Goal: Task Accomplishment & Management: Manage account settings

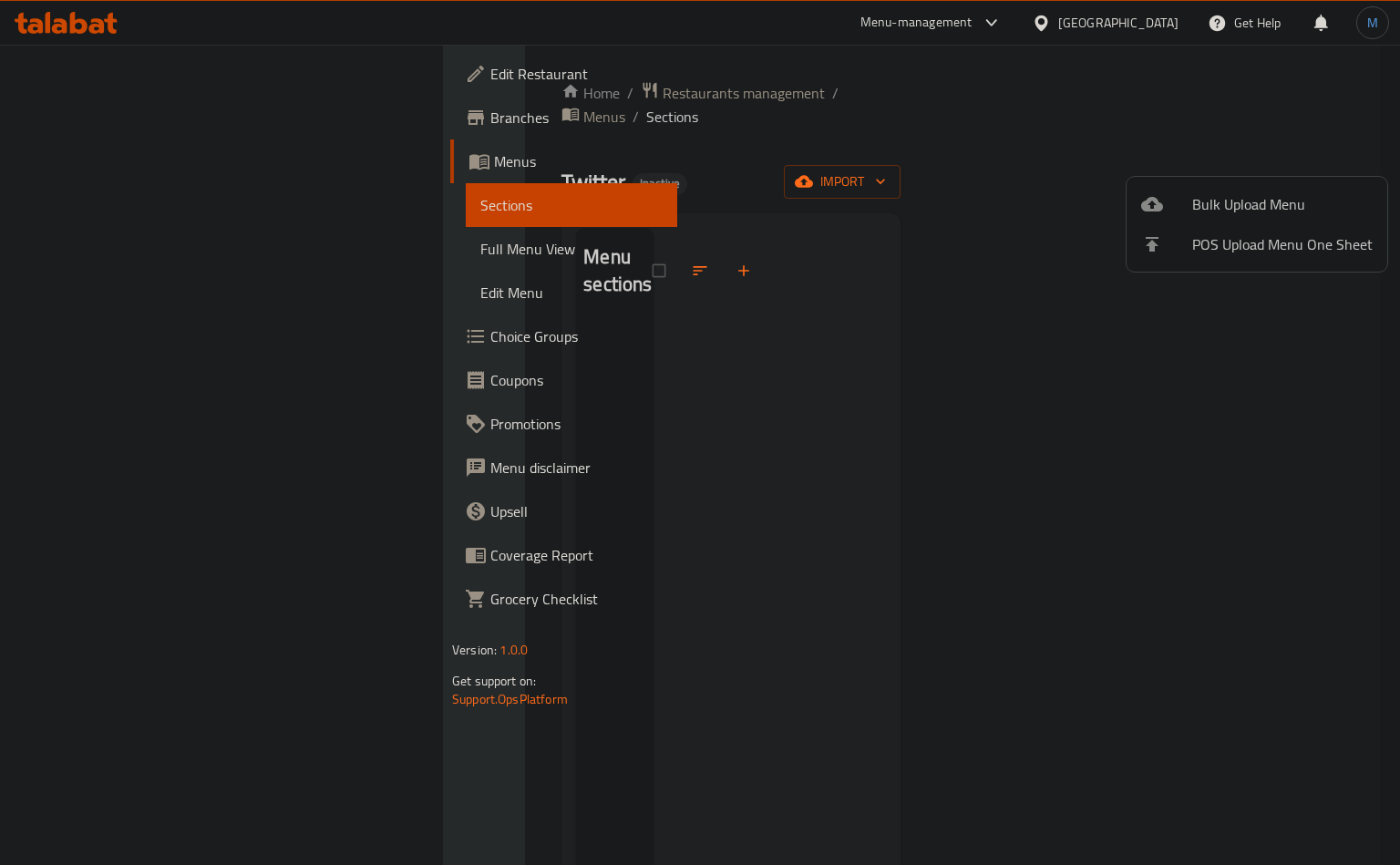
click at [1149, 19] on div at bounding box center [700, 432] width 1400 height 865
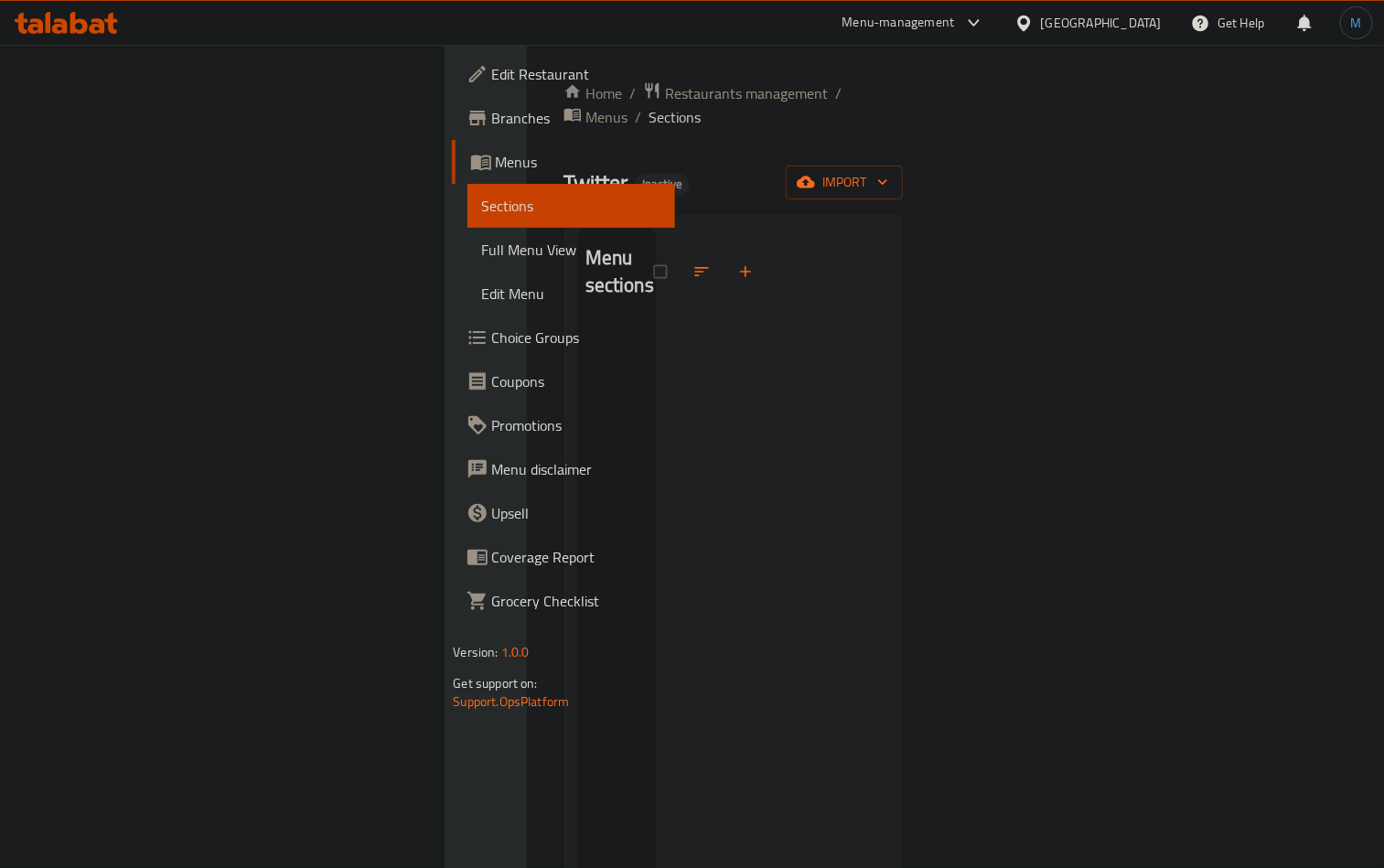
click at [1153, 25] on div "Egypt" at bounding box center [1100, 22] width 121 height 20
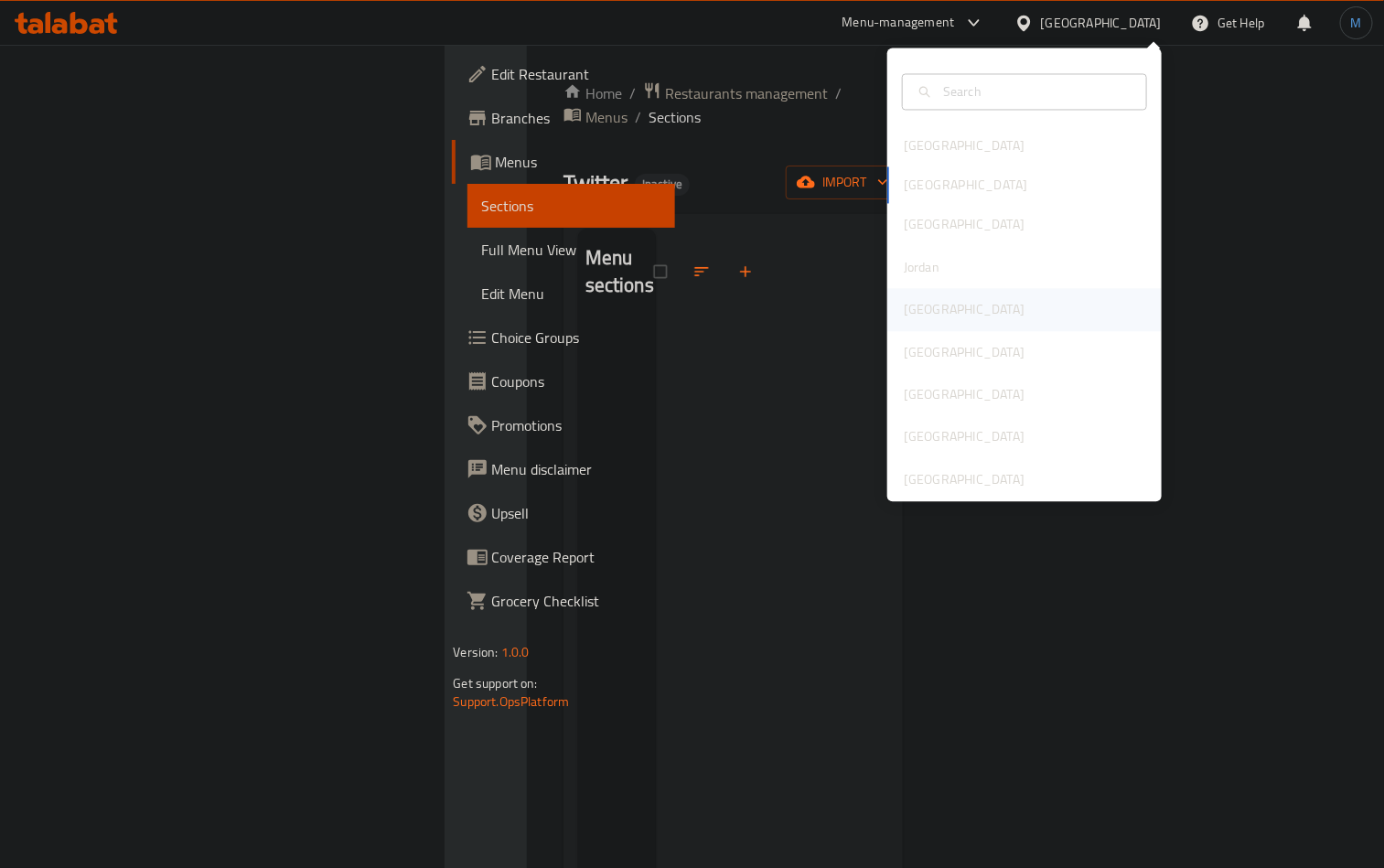
click at [970, 299] on div "[GEOGRAPHIC_DATA]" at bounding box center [1024, 310] width 274 height 42
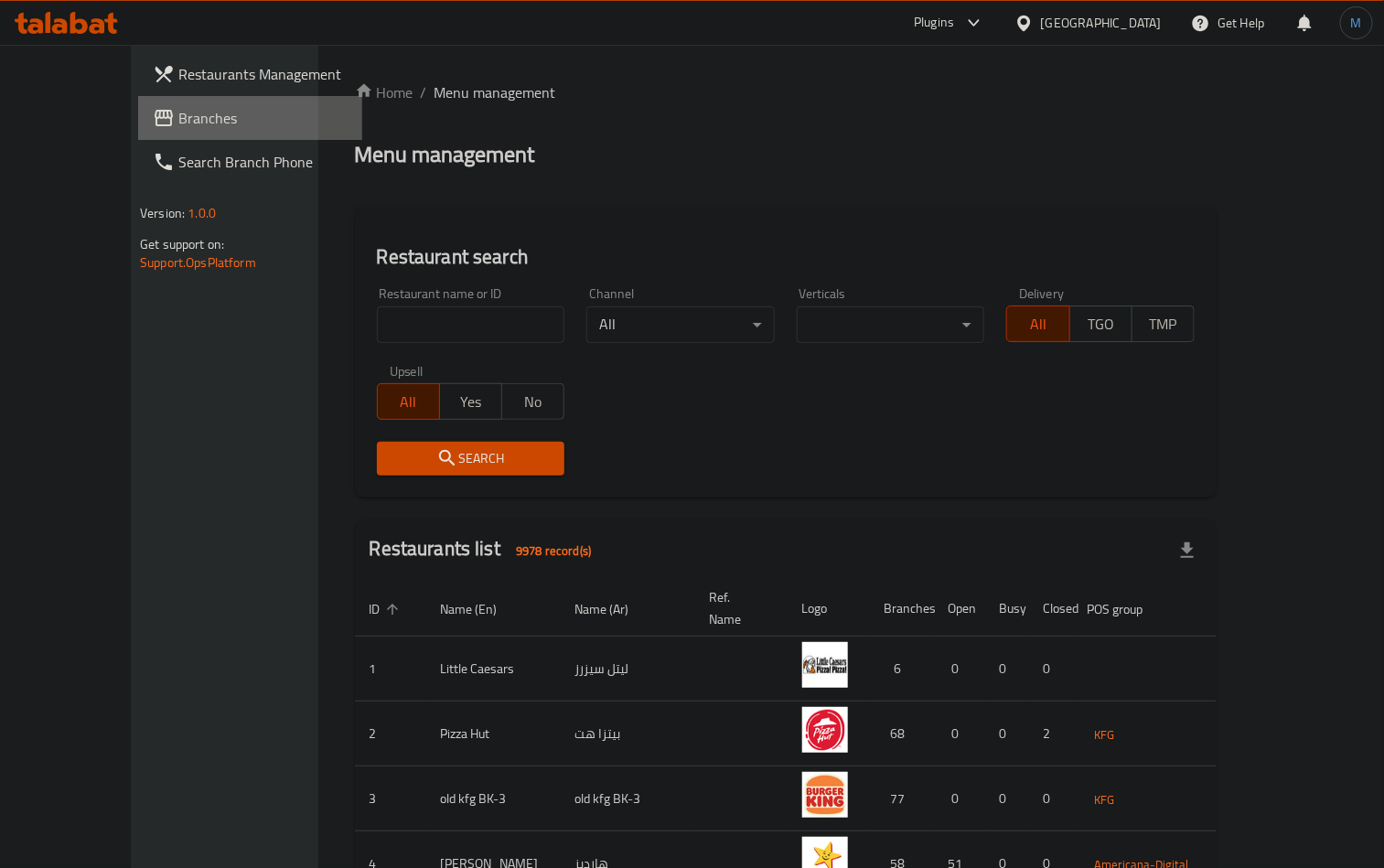
click at [178, 124] on span "Branches" at bounding box center [262, 118] width 169 height 22
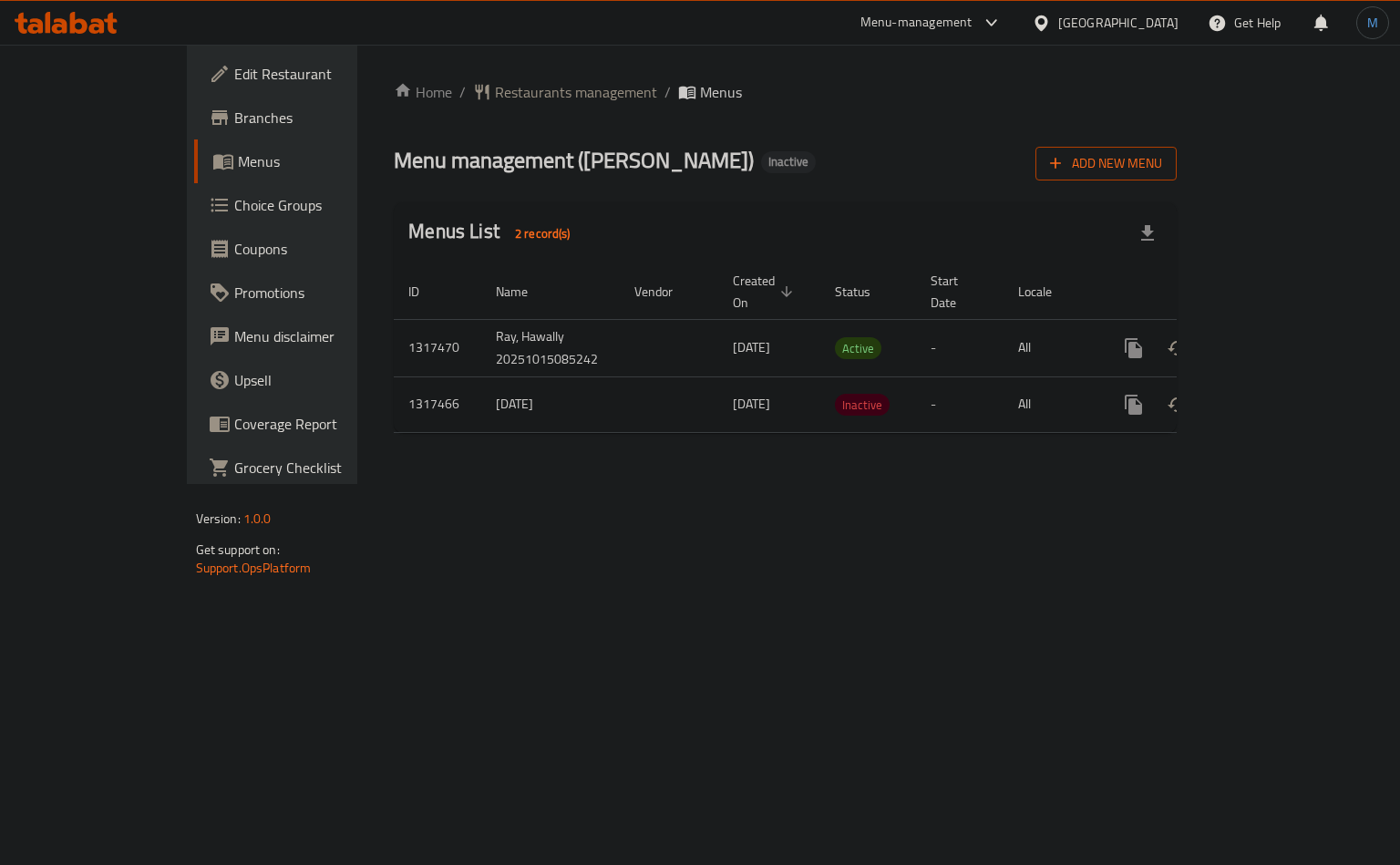
click at [1065, 164] on icon "button" at bounding box center [1056, 163] width 18 height 18
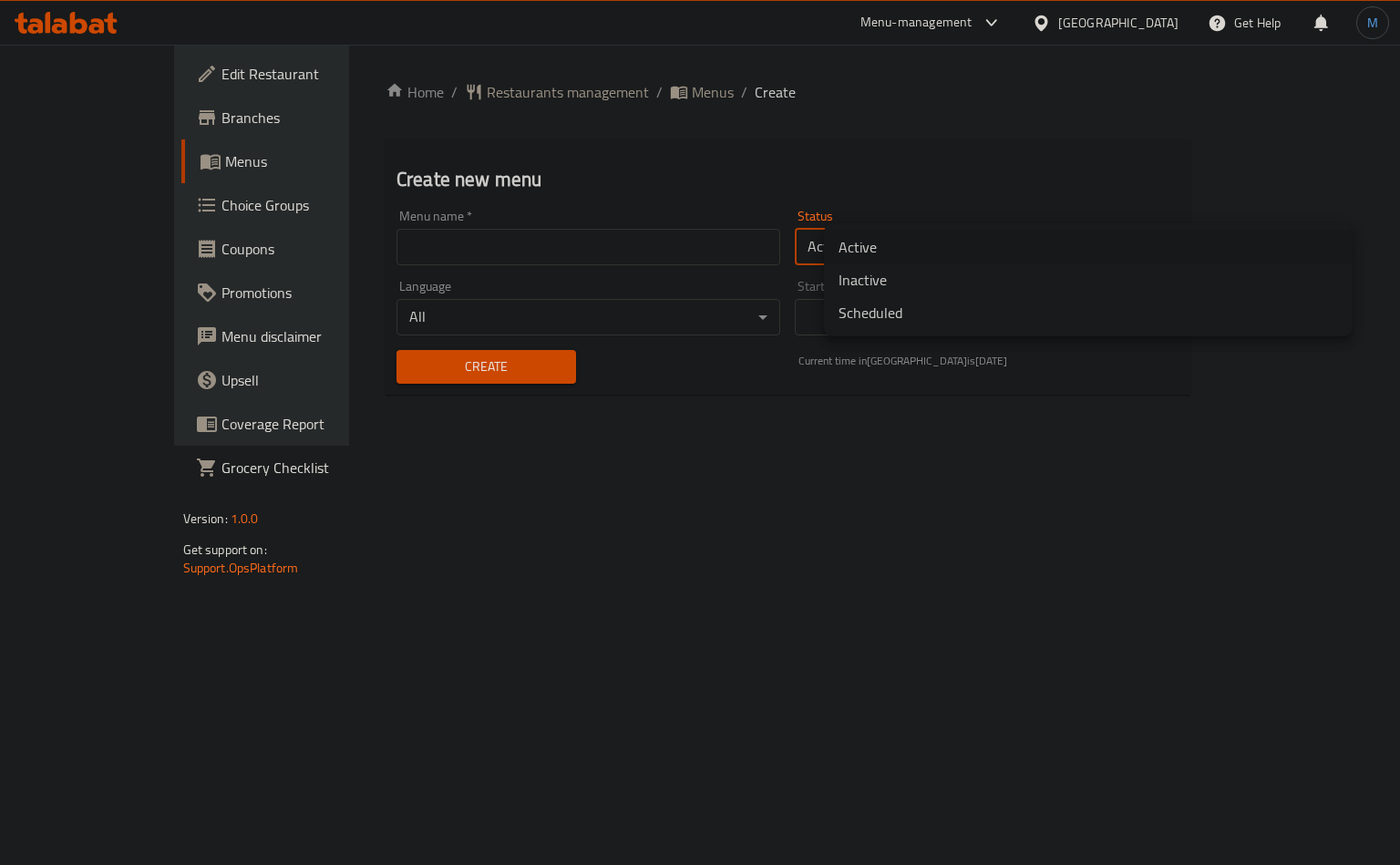
click at [931, 257] on body "​ Menu-management [GEOGRAPHIC_DATA] Get Help M Edit Restaurant Branches Menus C…" at bounding box center [700, 454] width 1400 height 820
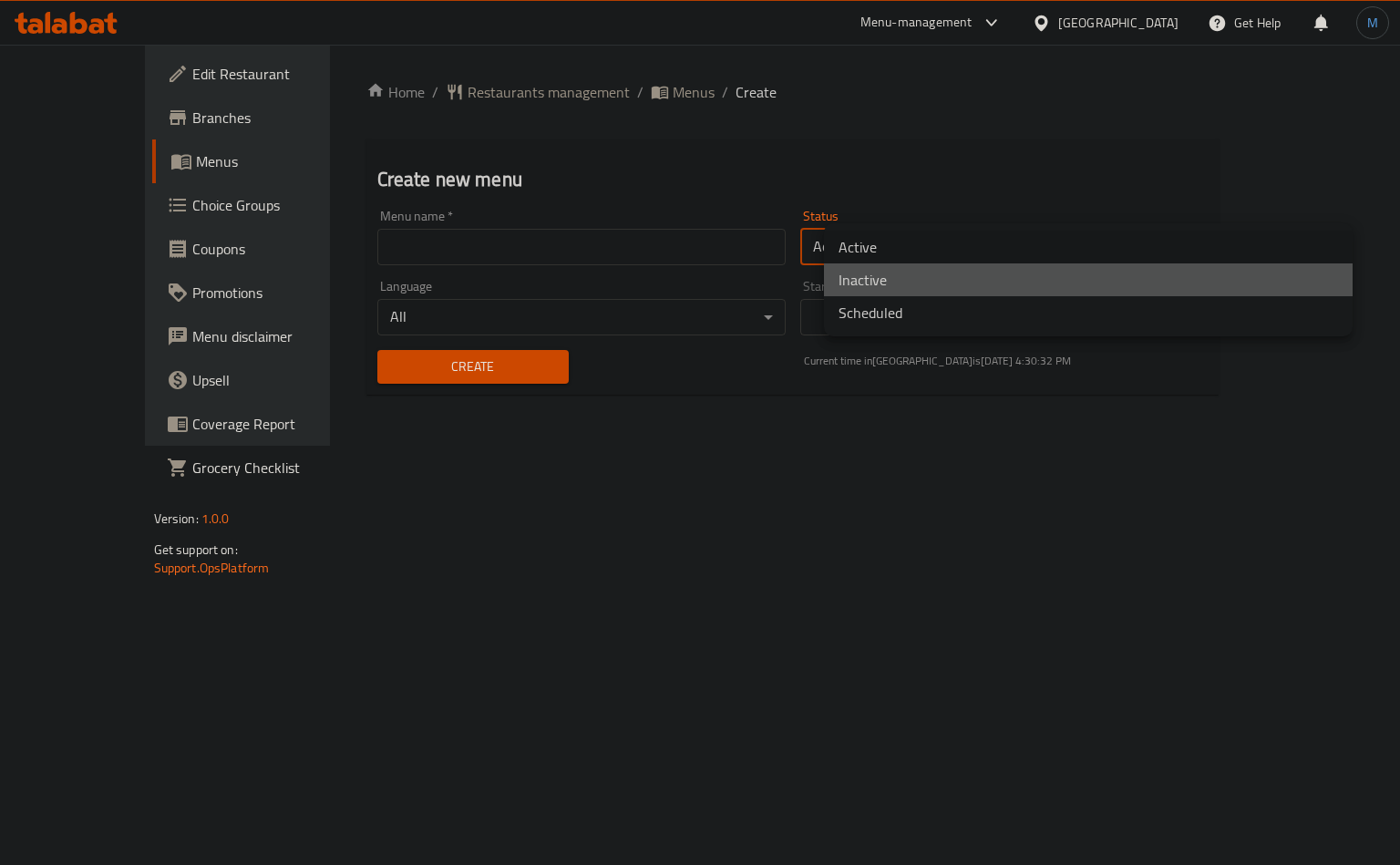
click at [908, 287] on li "Inactive" at bounding box center [1088, 280] width 529 height 33
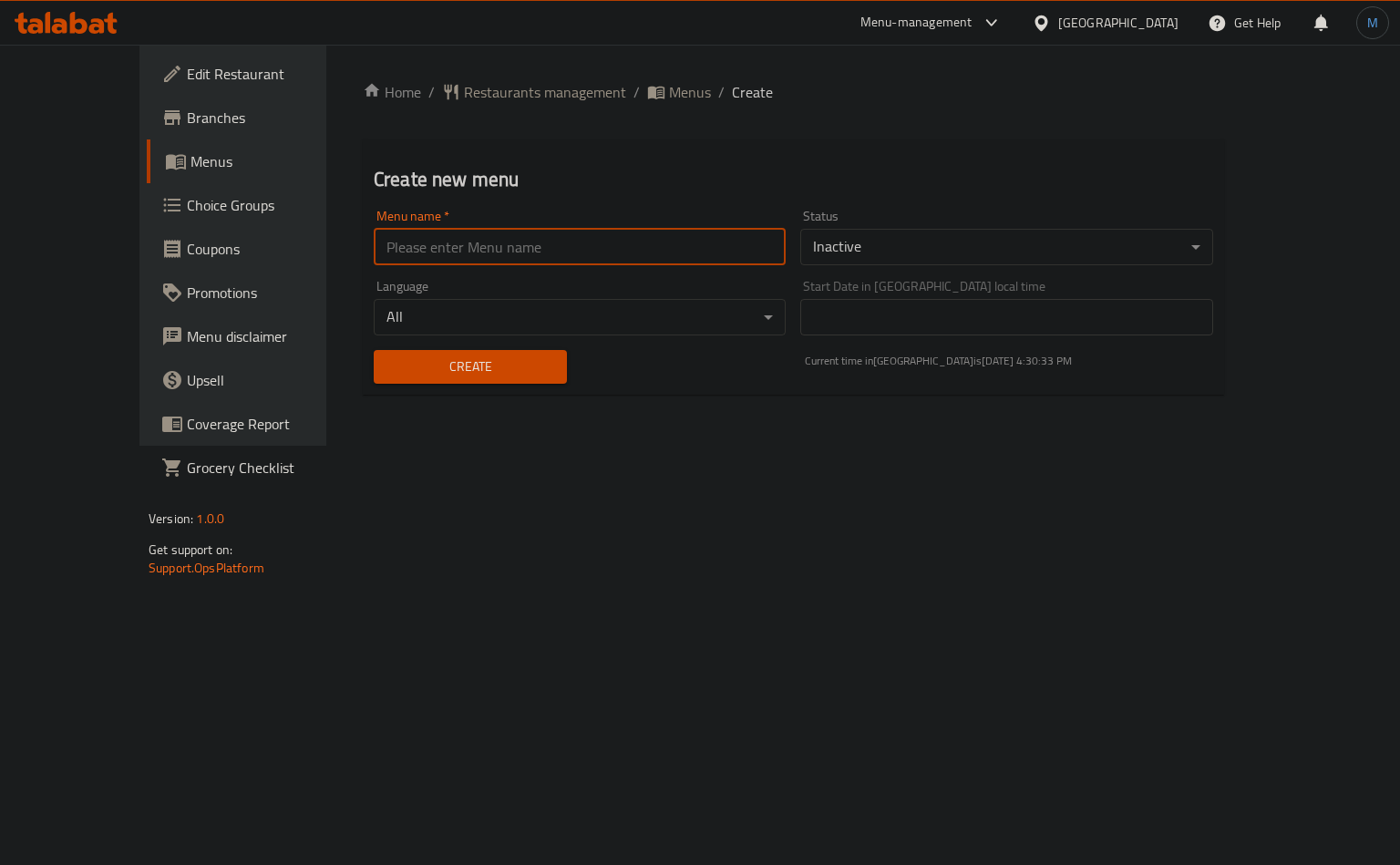
click at [555, 250] on input "text" at bounding box center [579, 247] width 412 height 37
type input "Ai Project"
click at [373, 381] on button "Create" at bounding box center [470, 366] width 193 height 34
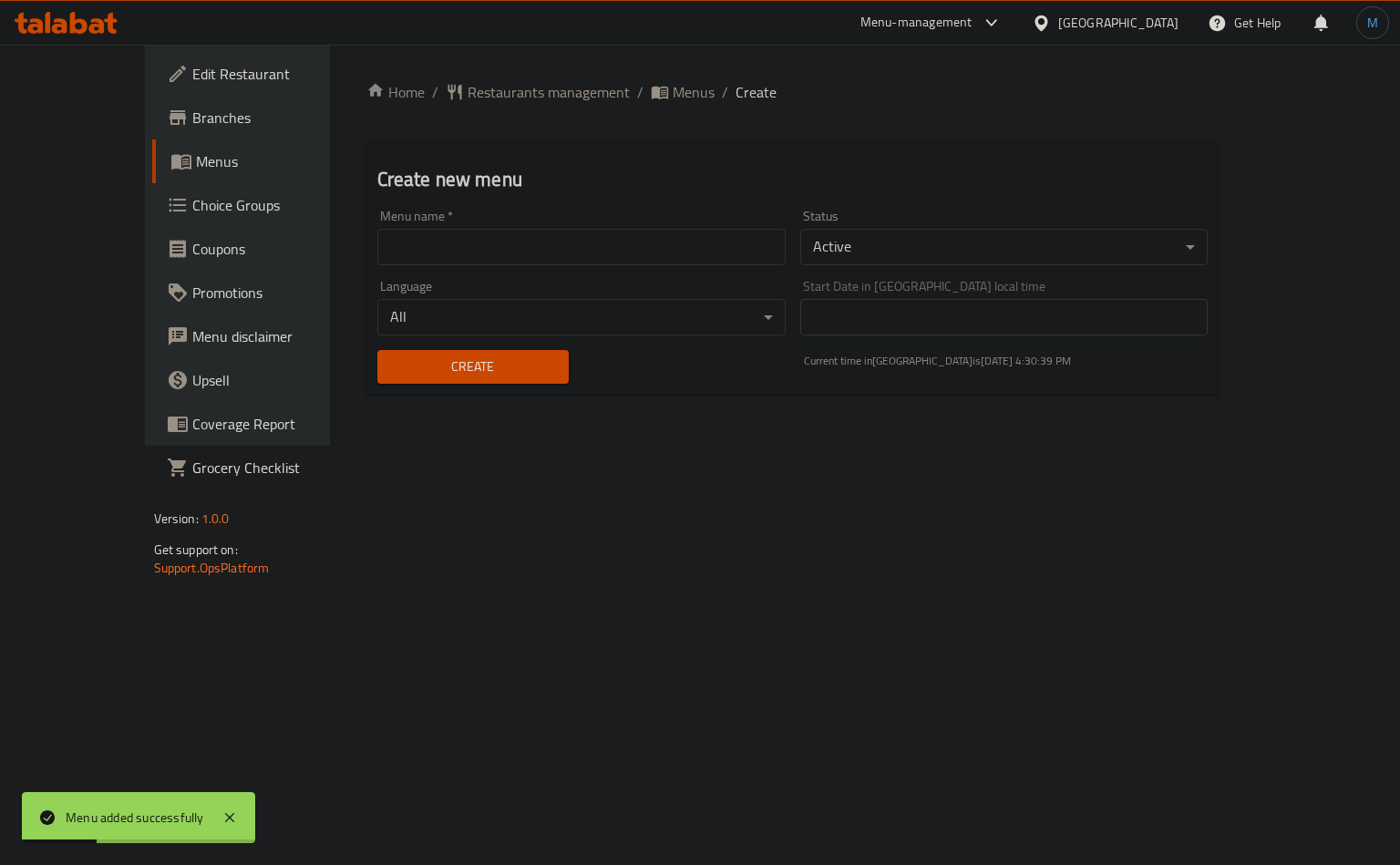
drag, startPoint x: 590, startPoint y: 101, endPoint x: 618, endPoint y: 107, distance: 28.6
click at [673, 101] on span "Menus" at bounding box center [693, 92] width 41 height 22
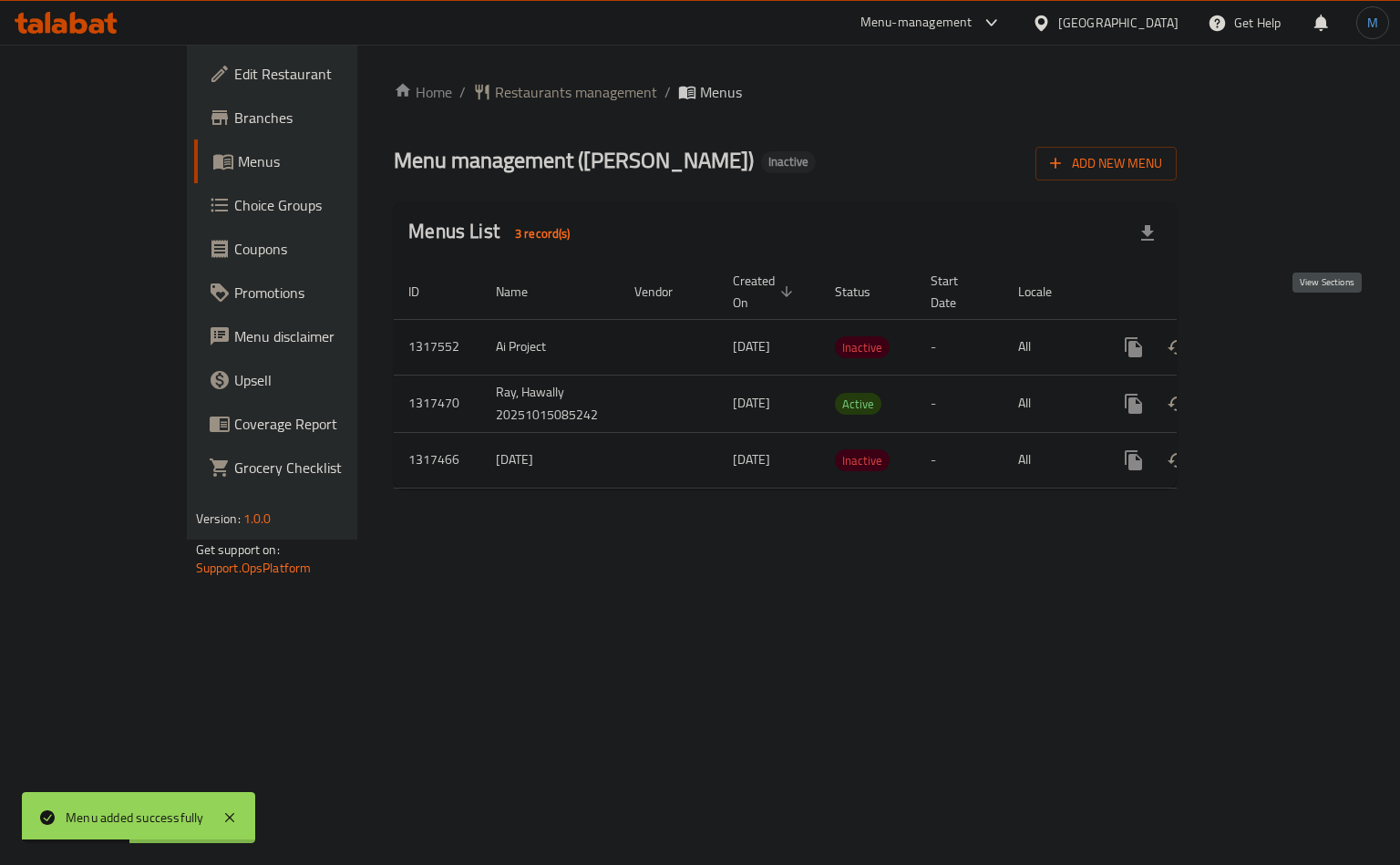
click at [1276, 337] on icon "enhanced table" at bounding box center [1265, 347] width 22 height 22
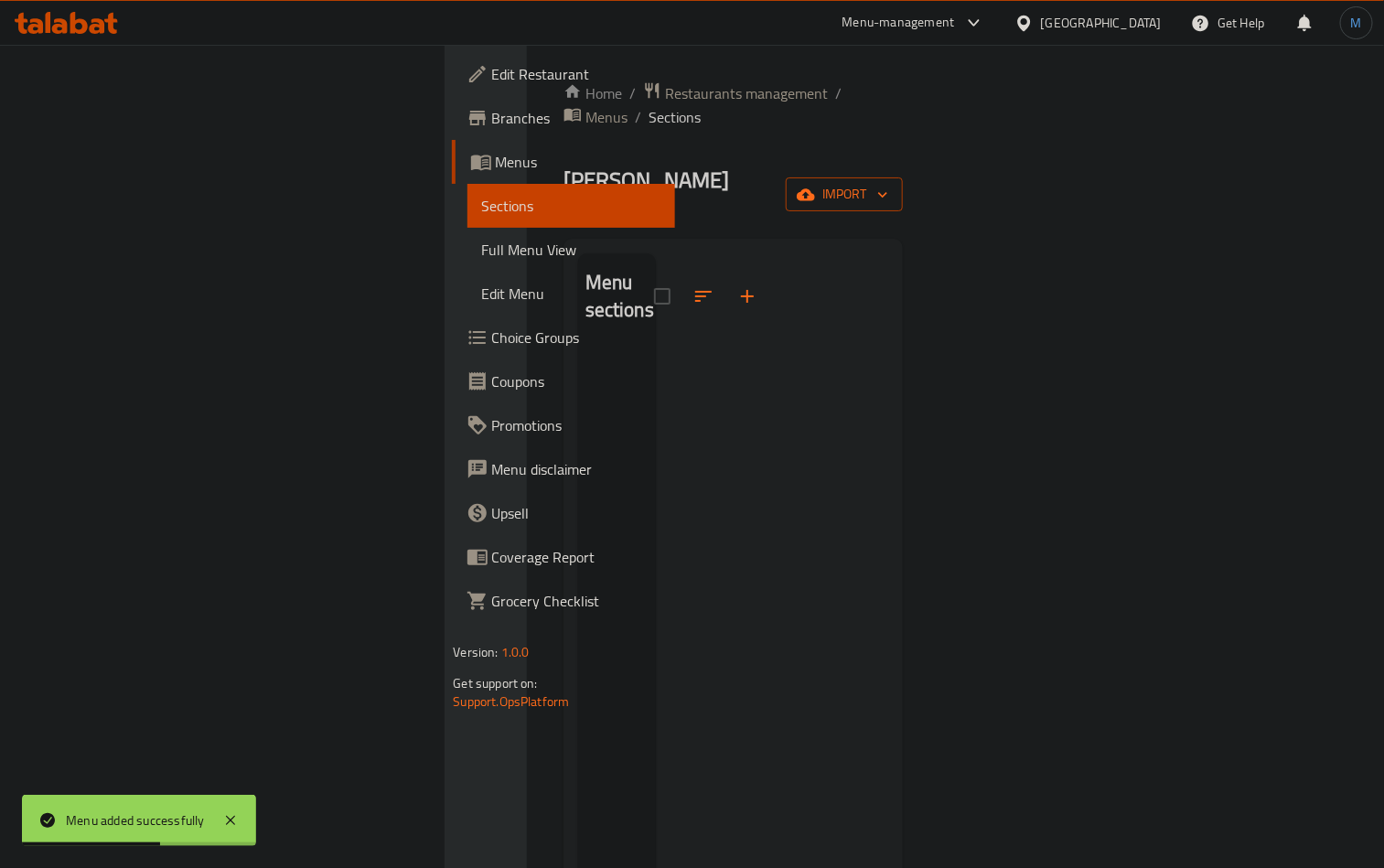
click at [888, 183] on span "import" at bounding box center [844, 195] width 88 height 23
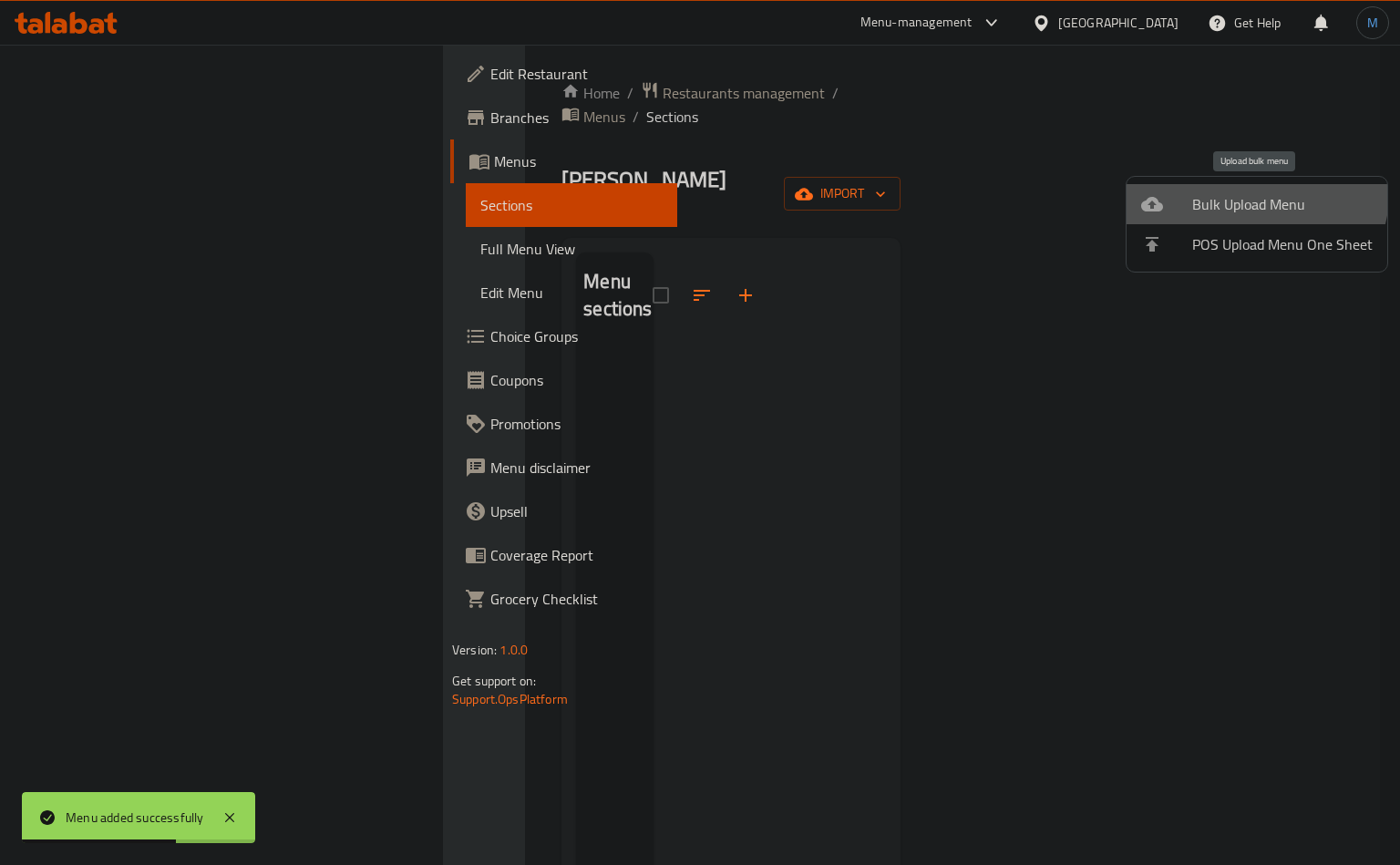
click at [1234, 186] on li "Bulk Upload Menu" at bounding box center [1257, 204] width 261 height 41
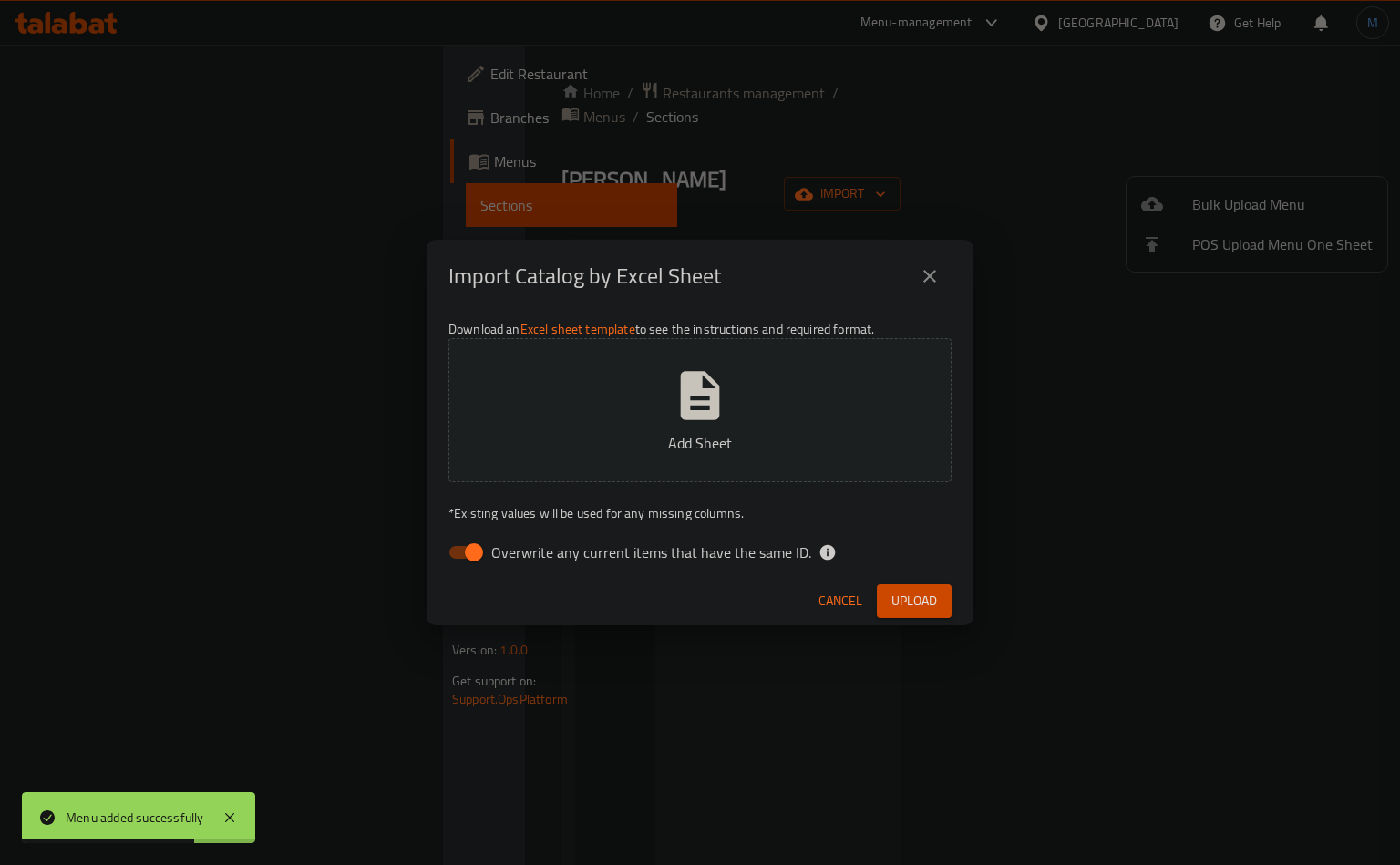
click at [514, 551] on span "Overwrite any current items that have the same ID." at bounding box center [651, 552] width 320 height 22
click at [514, 551] on input "Overwrite any current items that have the same ID." at bounding box center [474, 553] width 104 height 35
checkbox input "false"
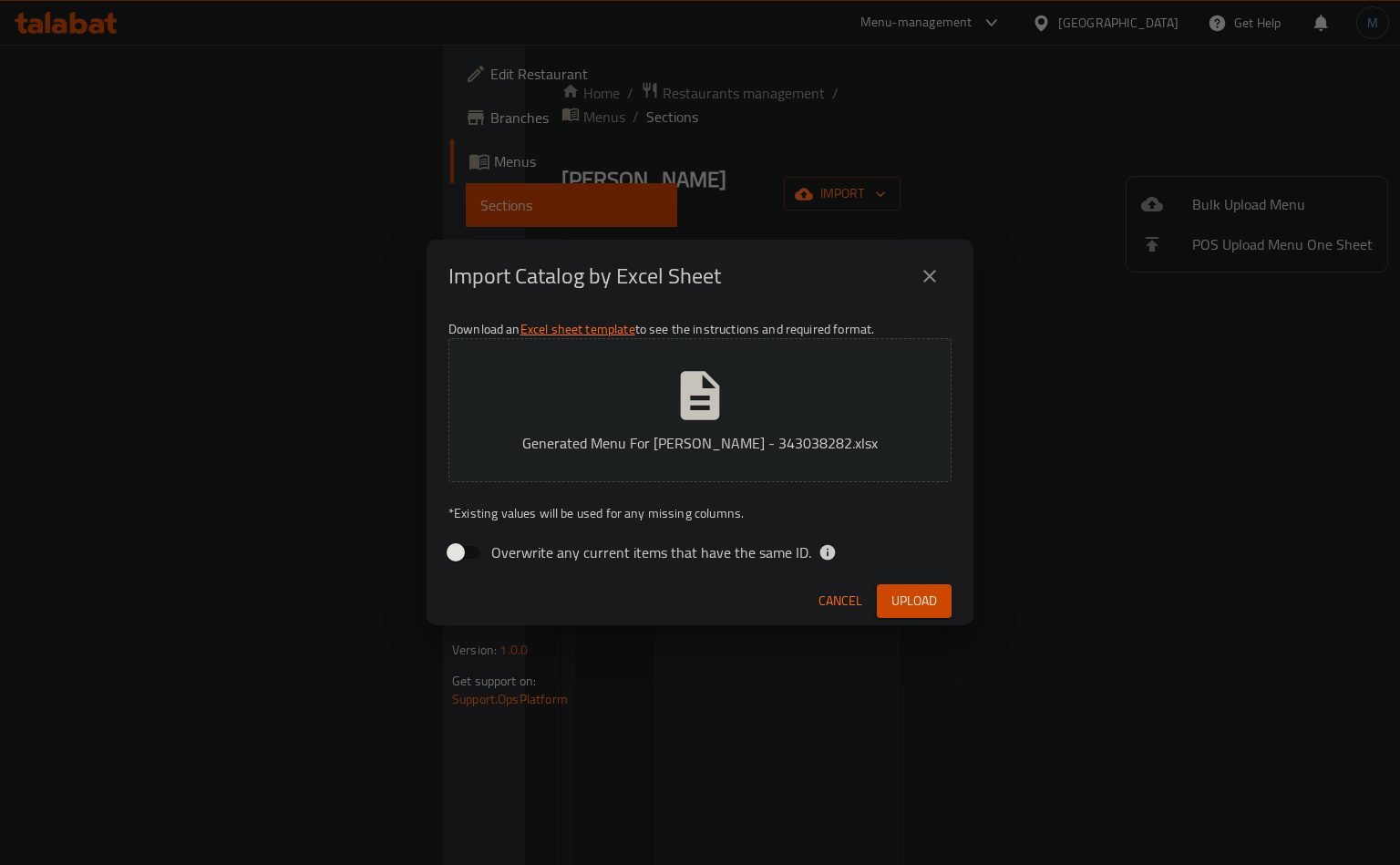
click at [659, 597] on div "Cancel Upload" at bounding box center [700, 601] width 547 height 48
click at [894, 593] on span "Upload" at bounding box center [914, 601] width 45 height 23
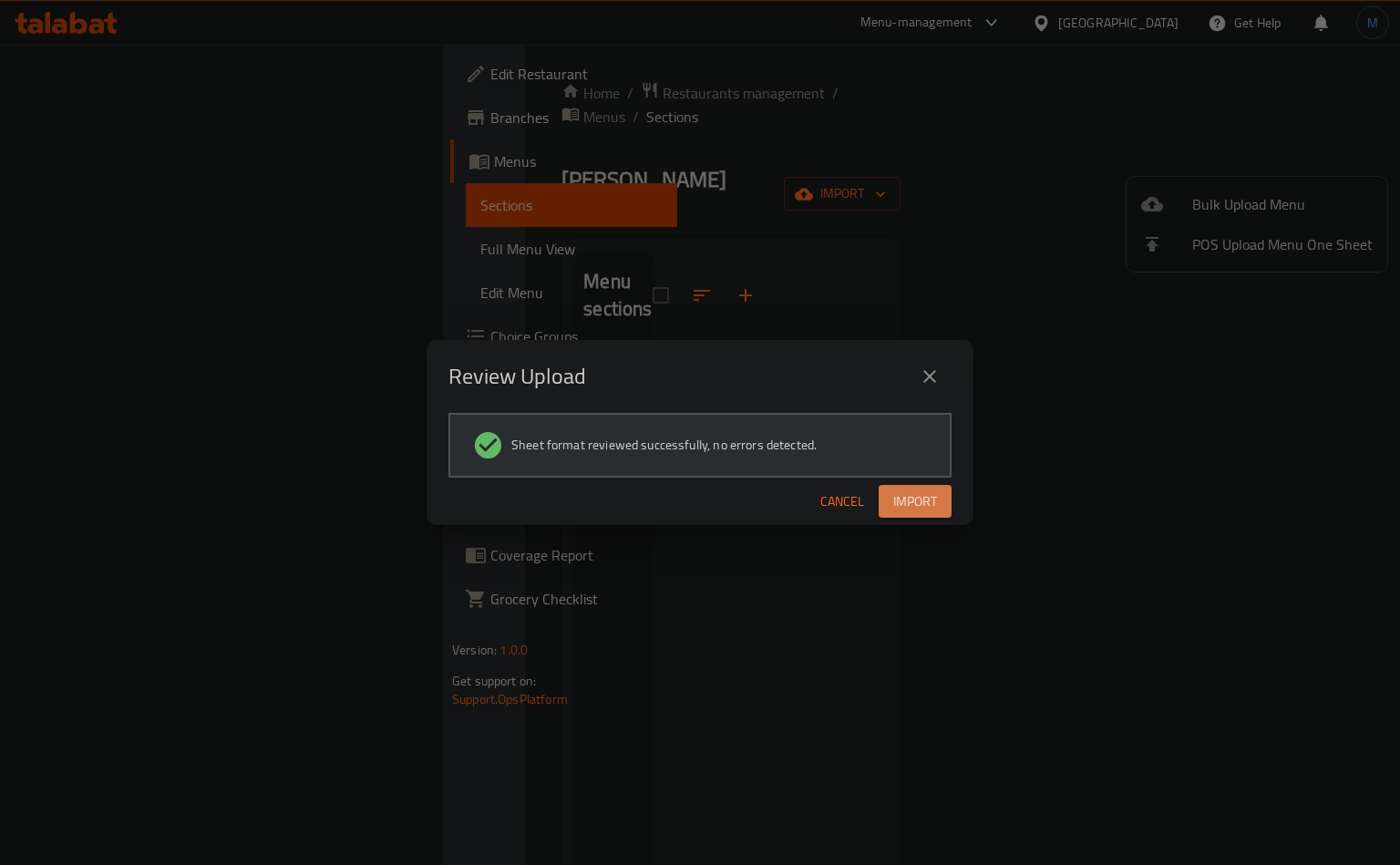
click at [895, 487] on button "Import" at bounding box center [916, 501] width 73 height 34
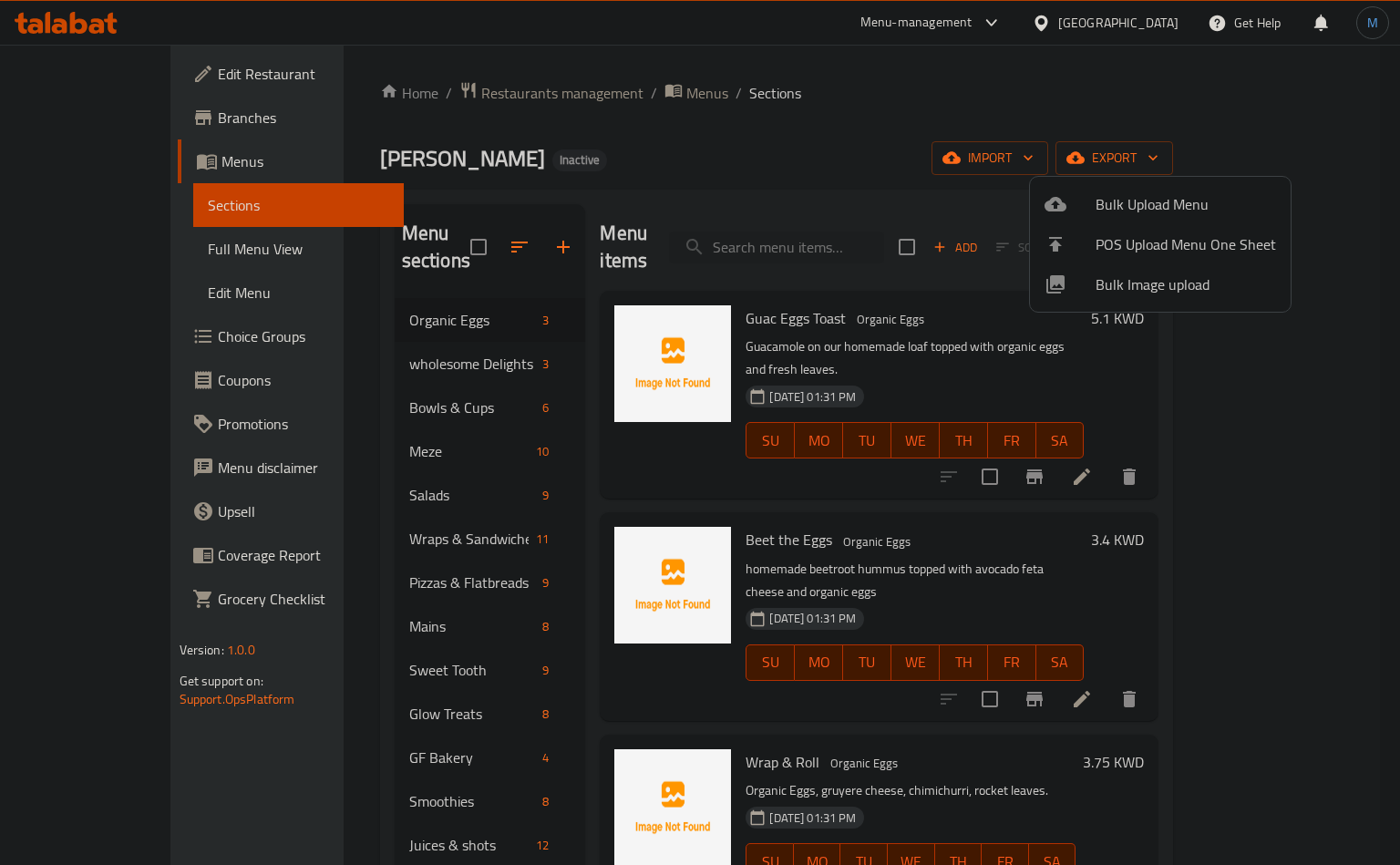
click at [712, 125] on div at bounding box center [700, 432] width 1400 height 865
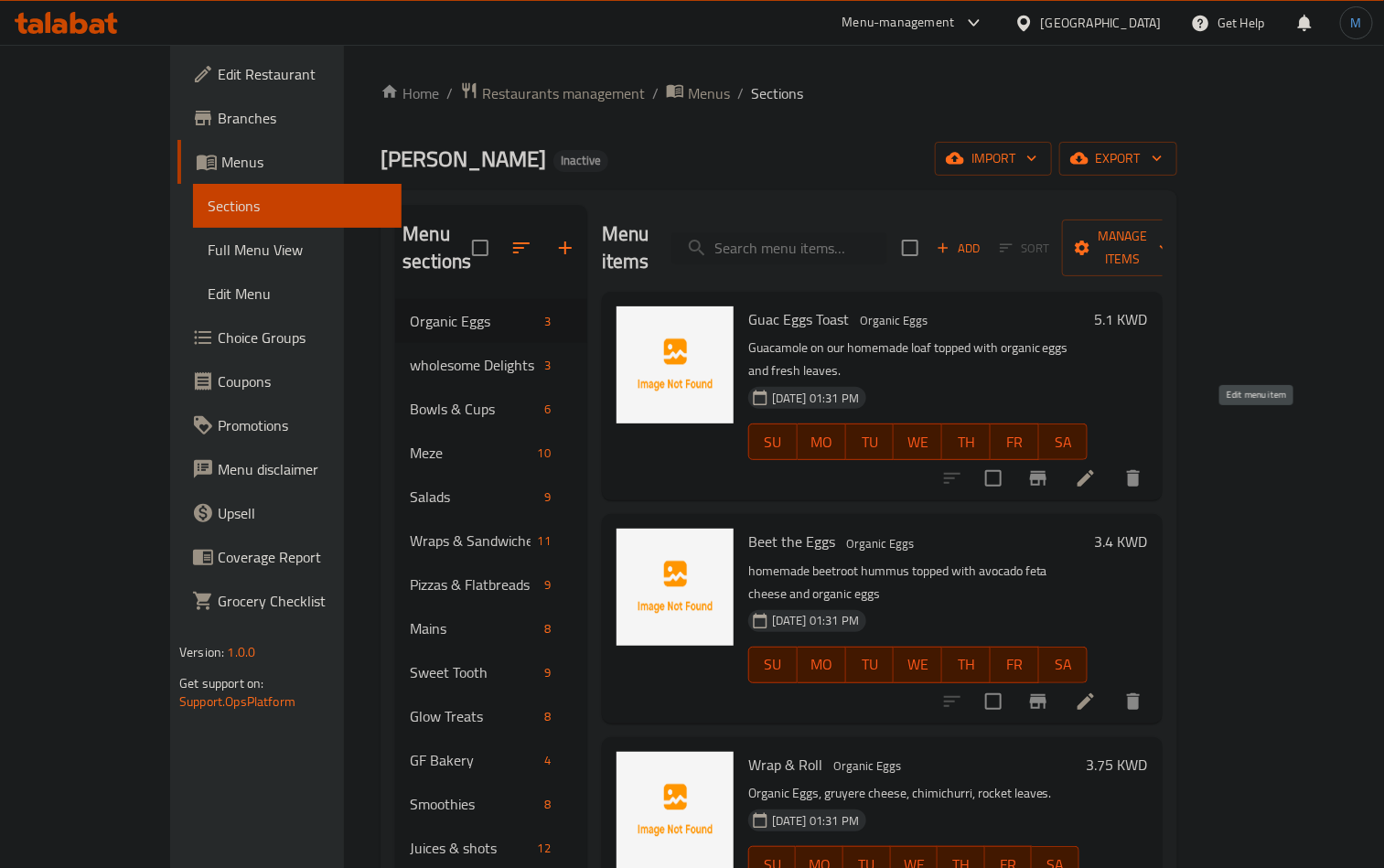
click at [1097, 467] on icon at bounding box center [1085, 478] width 22 height 22
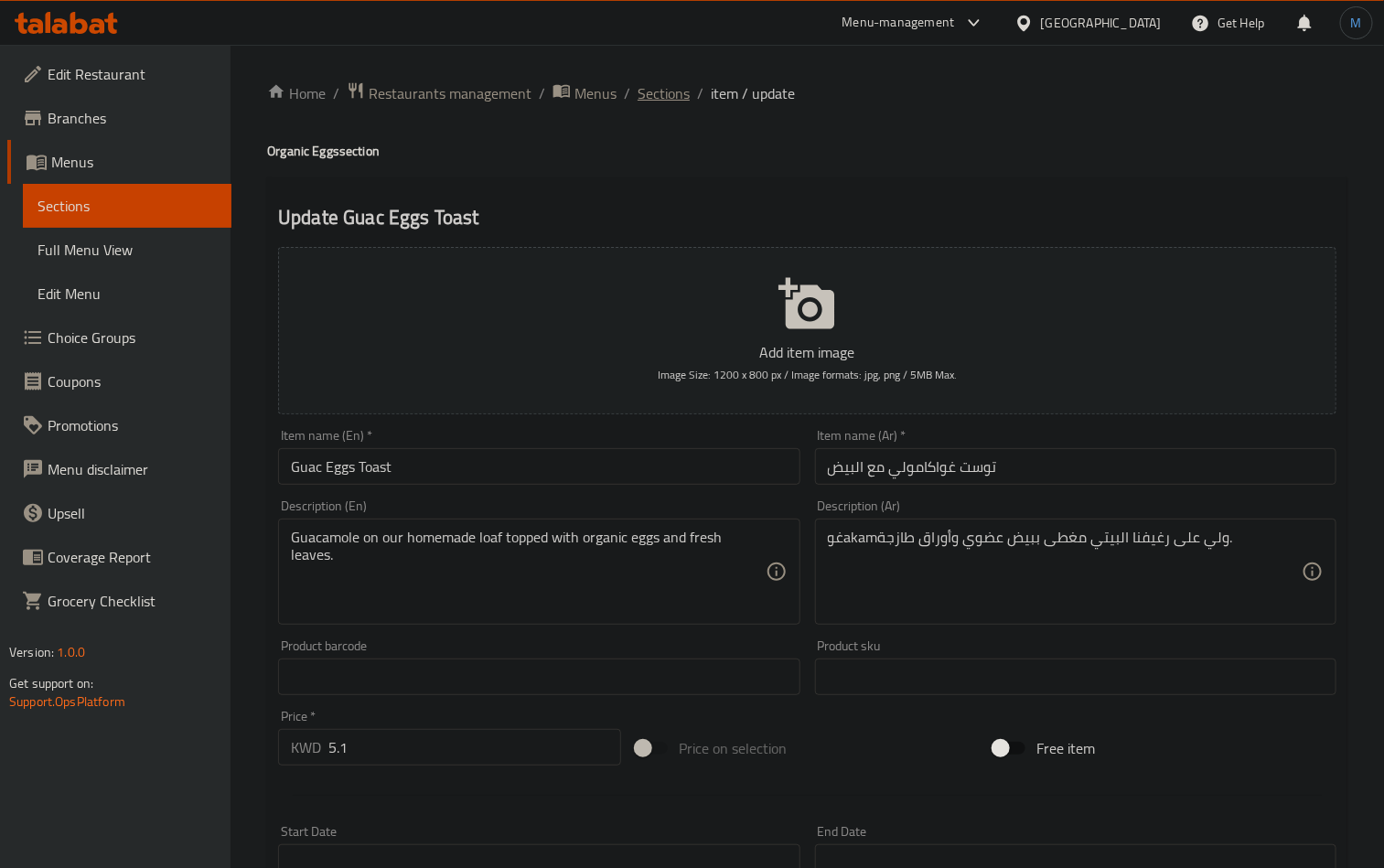
click at [662, 91] on span "Sections" at bounding box center [664, 93] width 52 height 22
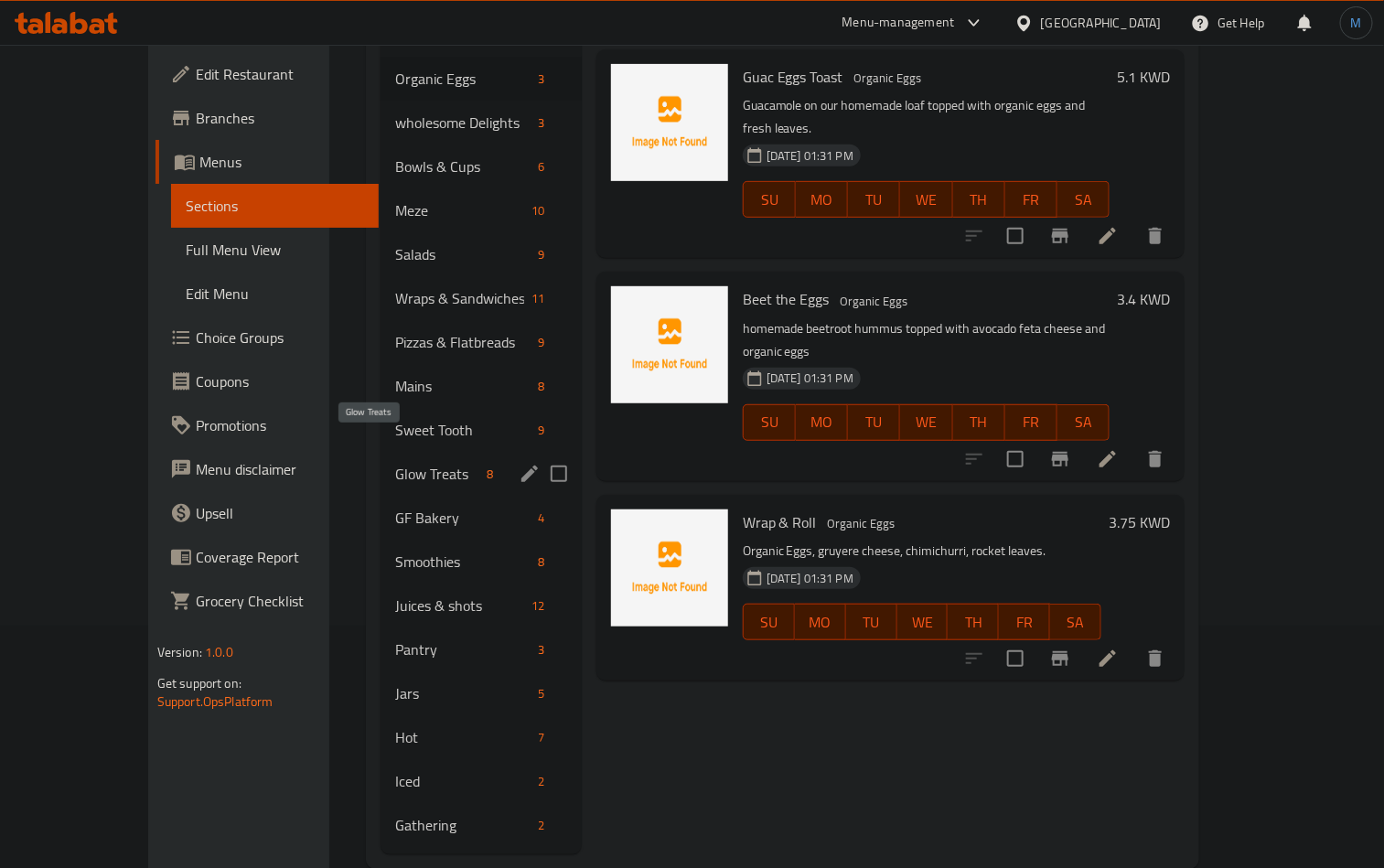
scroll to position [256, 0]
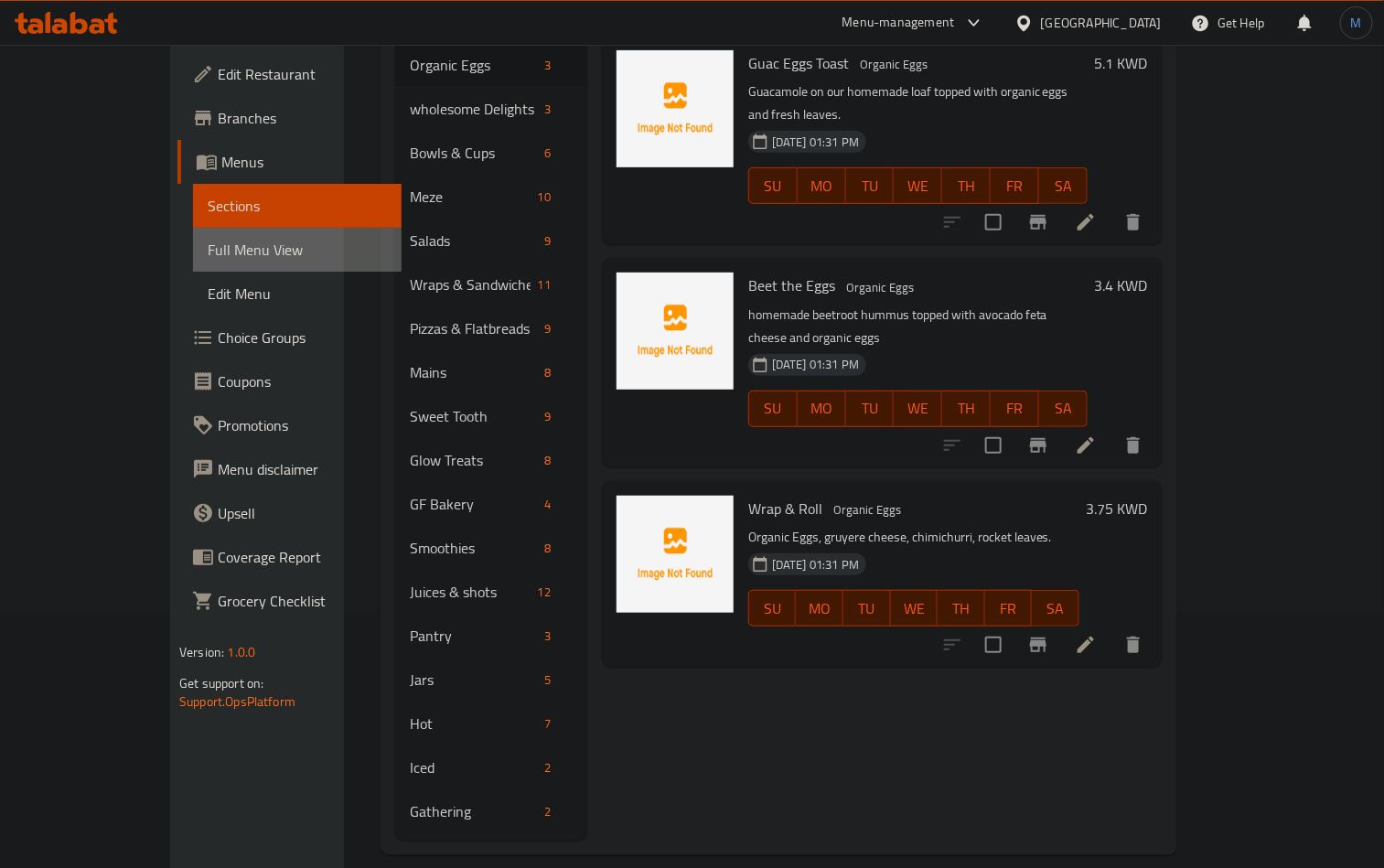
click at [207, 239] on span "Full Menu View" at bounding box center [296, 250] width 179 height 22
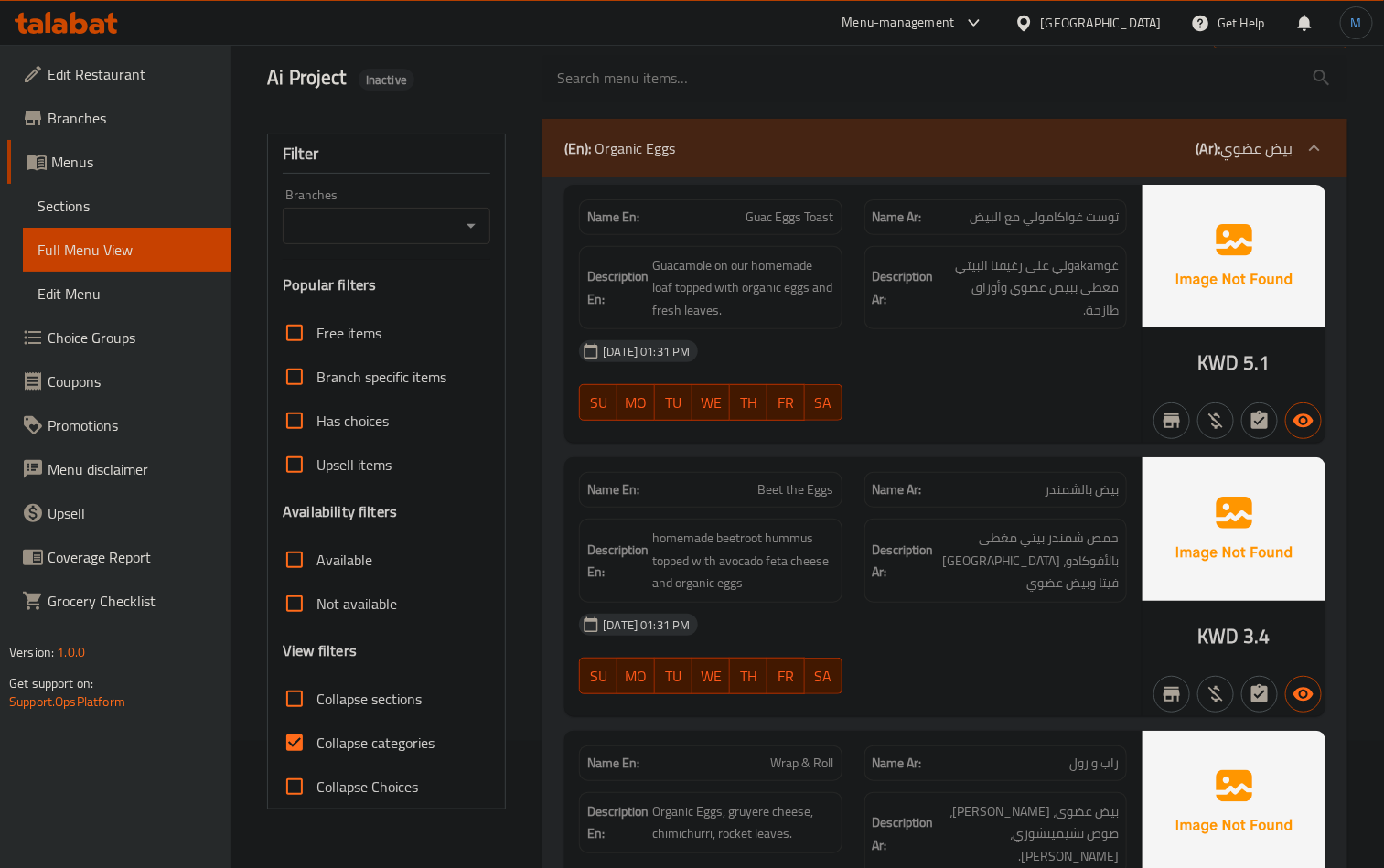
scroll to position [274, 0]
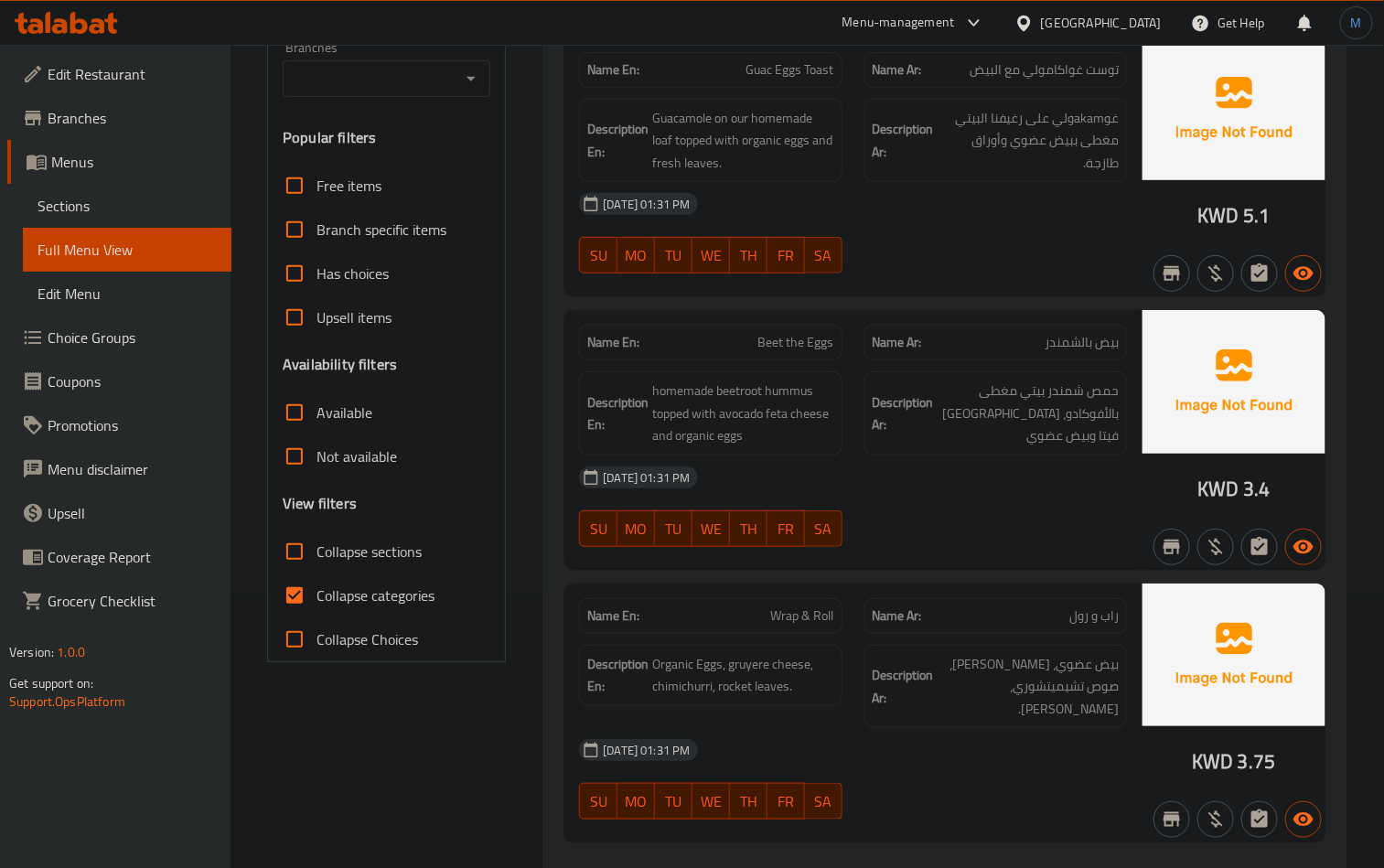
click at [343, 602] on span "Collapse categories" at bounding box center [376, 595] width 118 height 22
click at [316, 602] on input "Collapse categories" at bounding box center [294, 594] width 44 height 44
checkbox input "false"
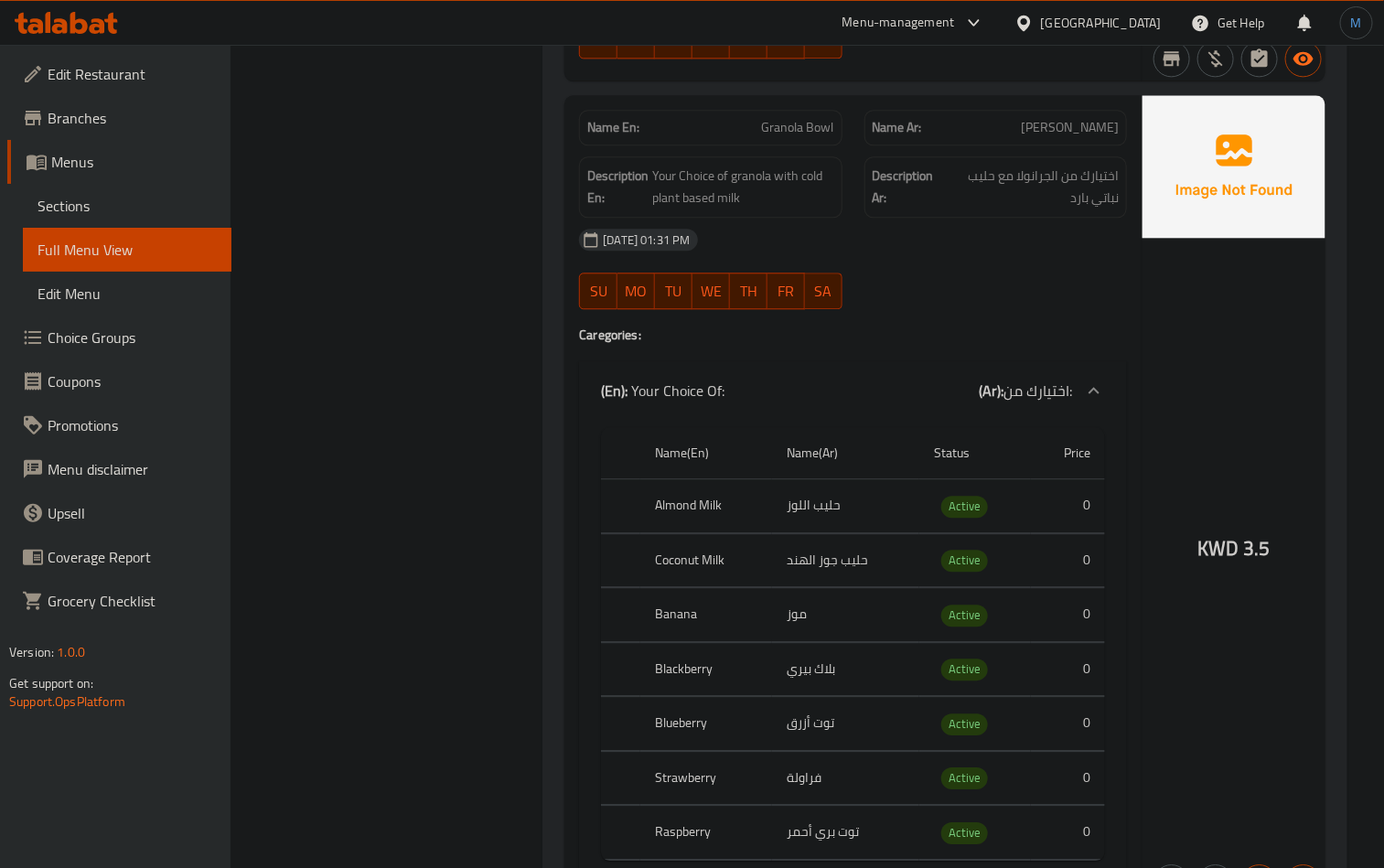
scroll to position [1646, 0]
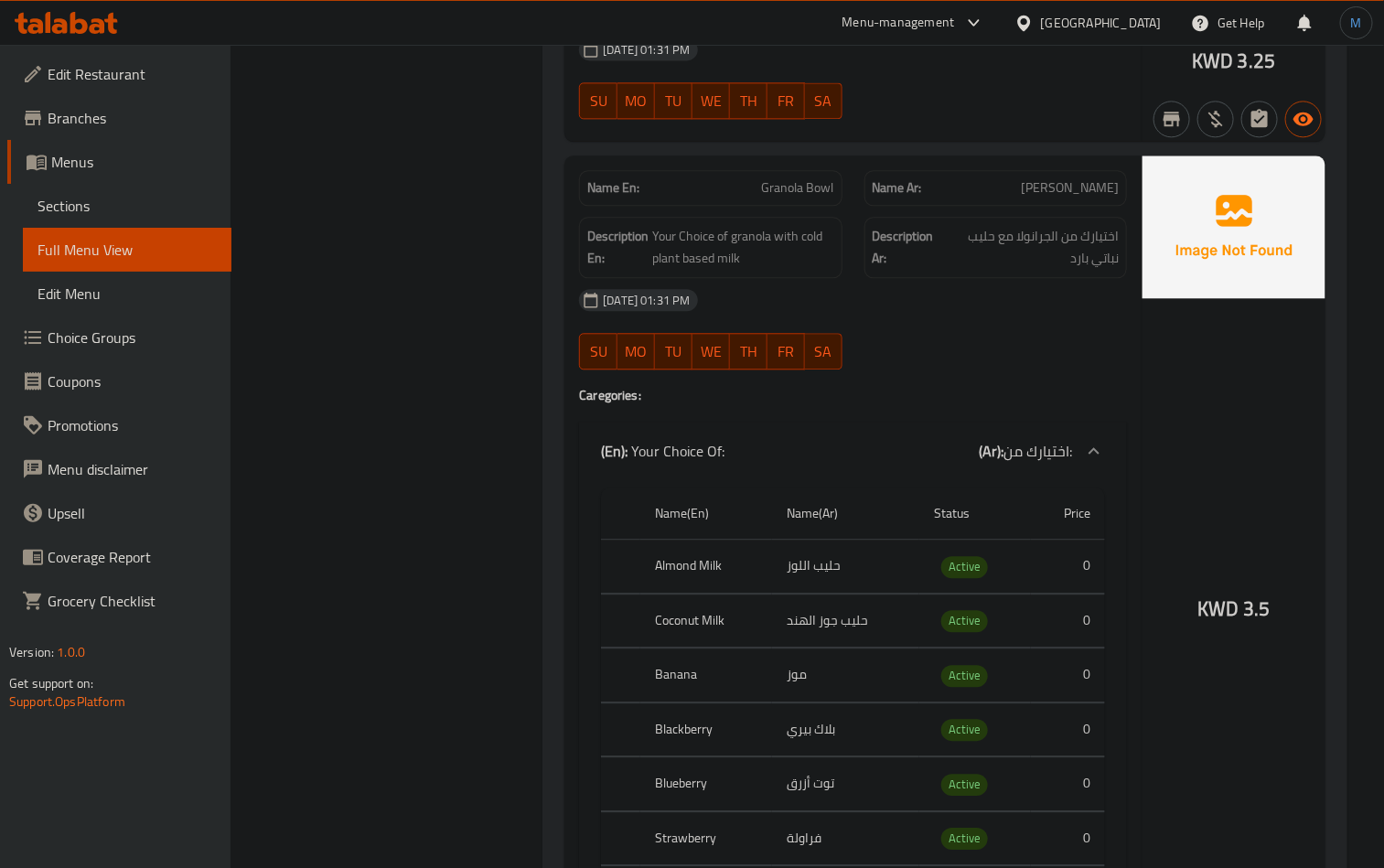
click at [802, 178] on span "Granola Bowl" at bounding box center [797, 188] width 73 height 19
copy span "Granola Bowl"
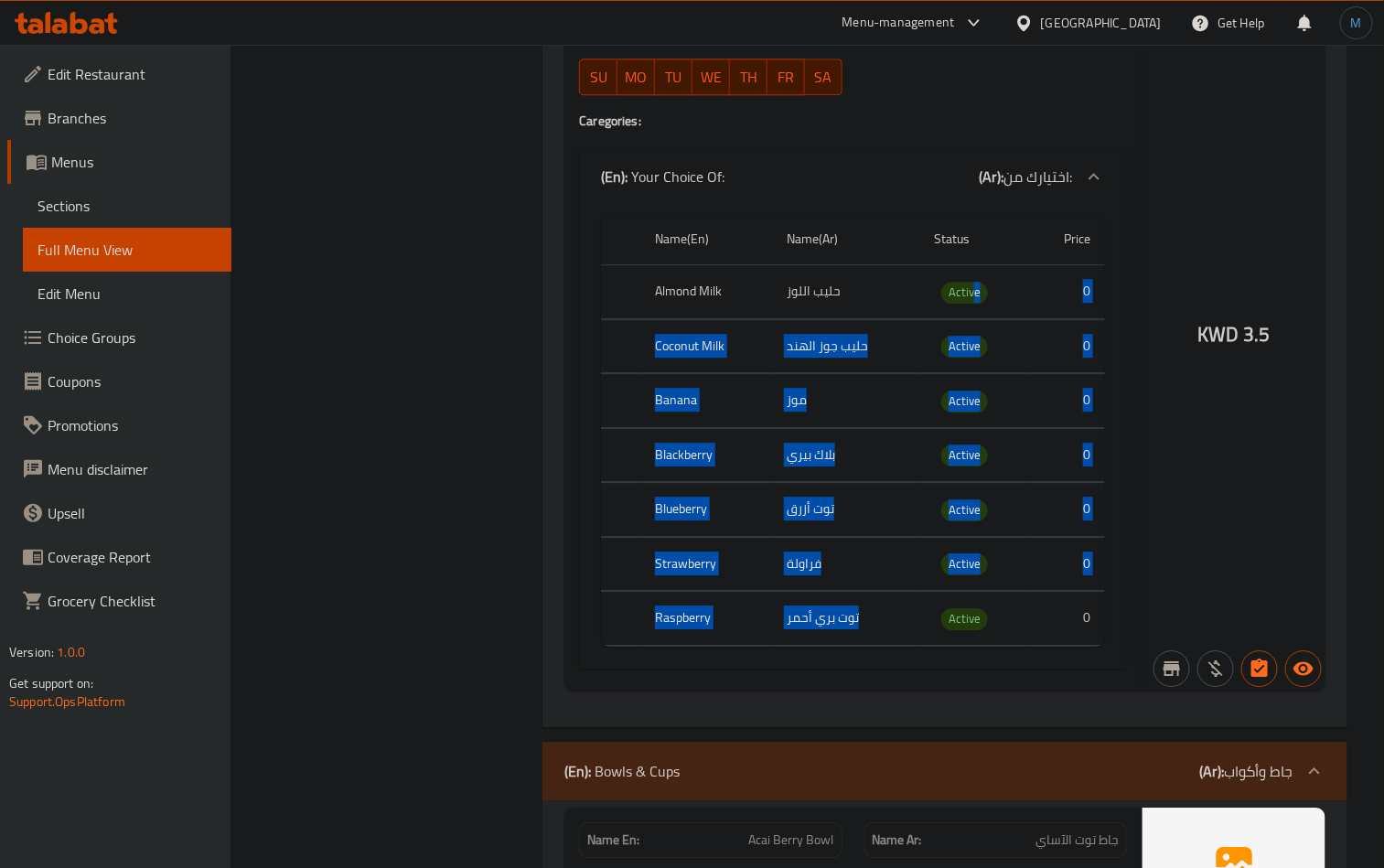
drag, startPoint x: 972, startPoint y: 272, endPoint x: 972, endPoint y: 590, distance: 318.0
click at [972, 590] on tbody "Almond Milk حليب اللوز Active 0 Coconut Milk حليب جوز الهند Active 0 Banana موز…" at bounding box center [853, 456] width 504 height 381
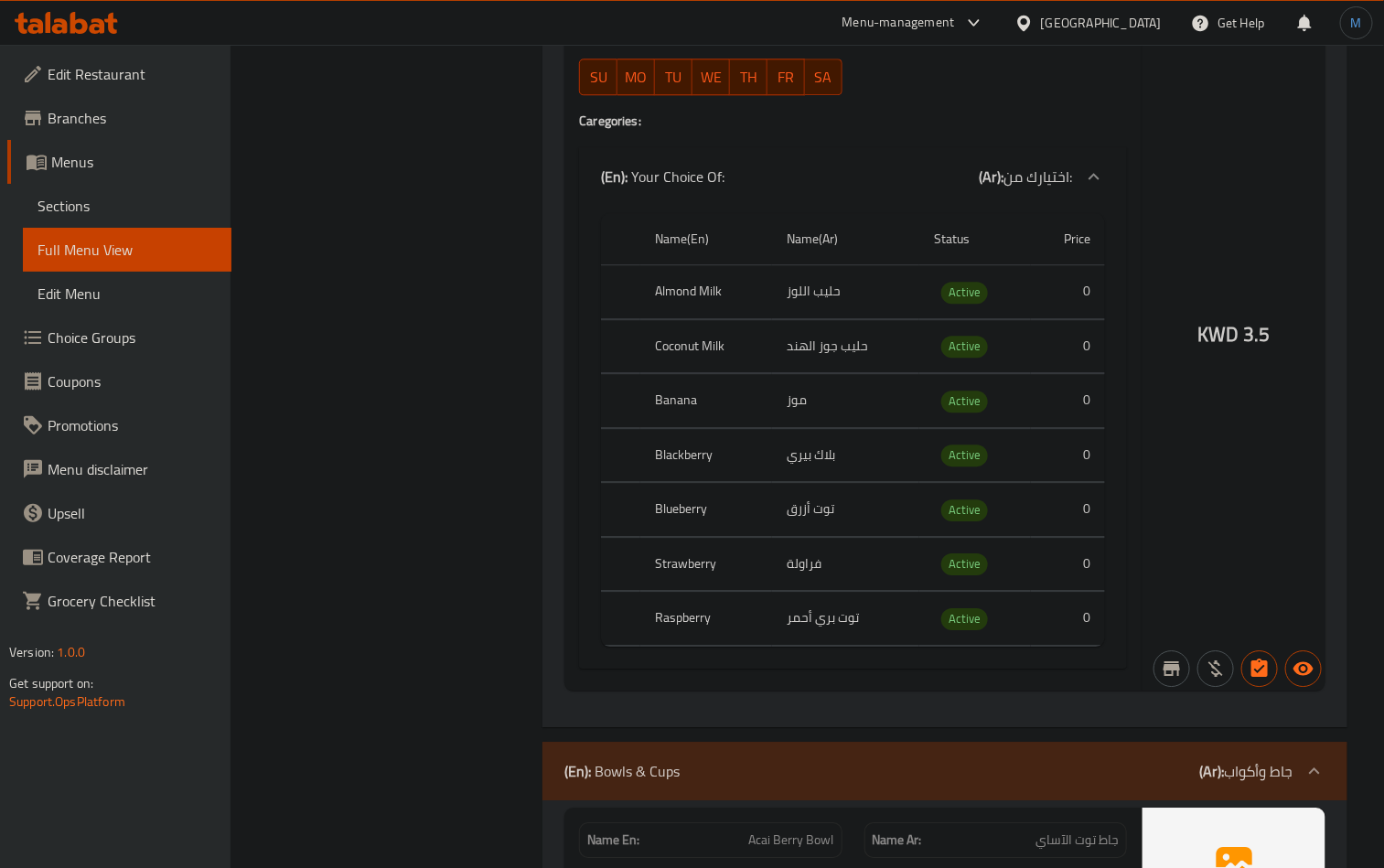
click at [1219, 520] on div "KWD 3.5" at bounding box center [1233, 285] width 183 height 809
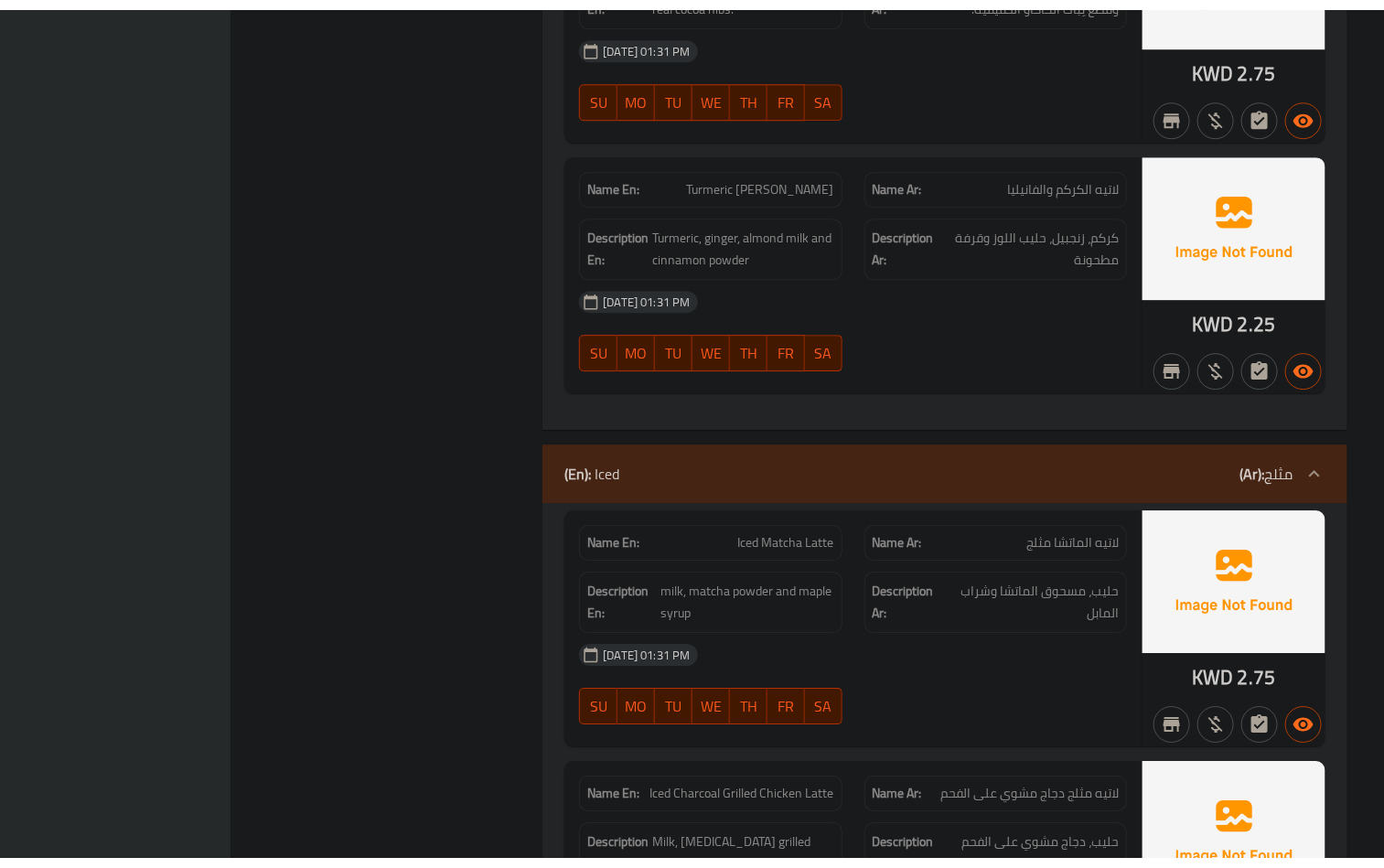
scroll to position [52536, 0]
